Goal: Register for event/course

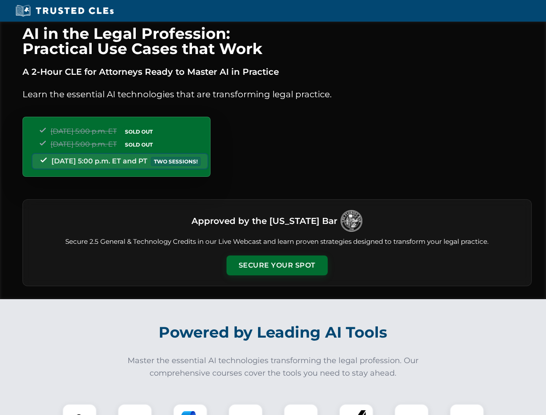
click at [277, 265] on button "Secure Your Spot" at bounding box center [277, 266] width 101 height 20
click at [80, 409] on img at bounding box center [79, 421] width 25 height 25
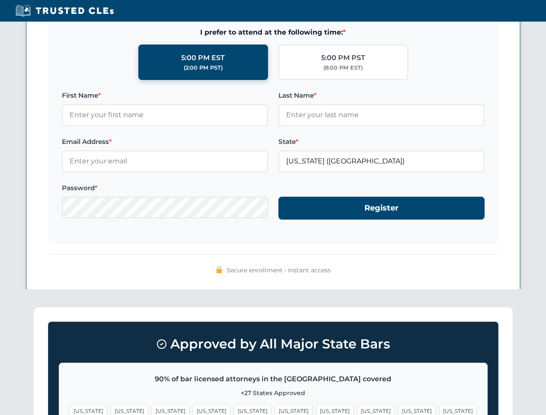
click at [316, 409] on span "[US_STATE]" at bounding box center [335, 411] width 38 height 13
click at [398, 409] on span "[US_STATE]" at bounding box center [417, 411] width 38 height 13
